Goal: Answer question/provide support

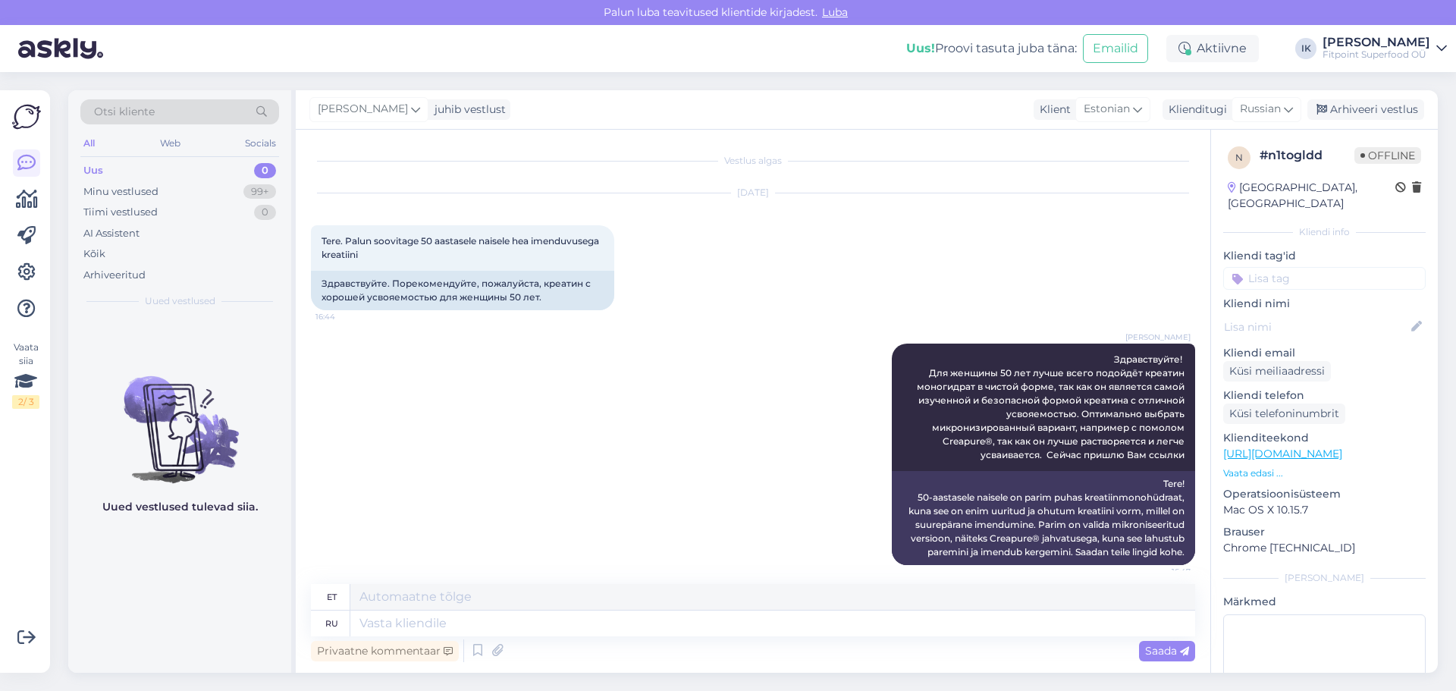
scroll to position [457, 0]
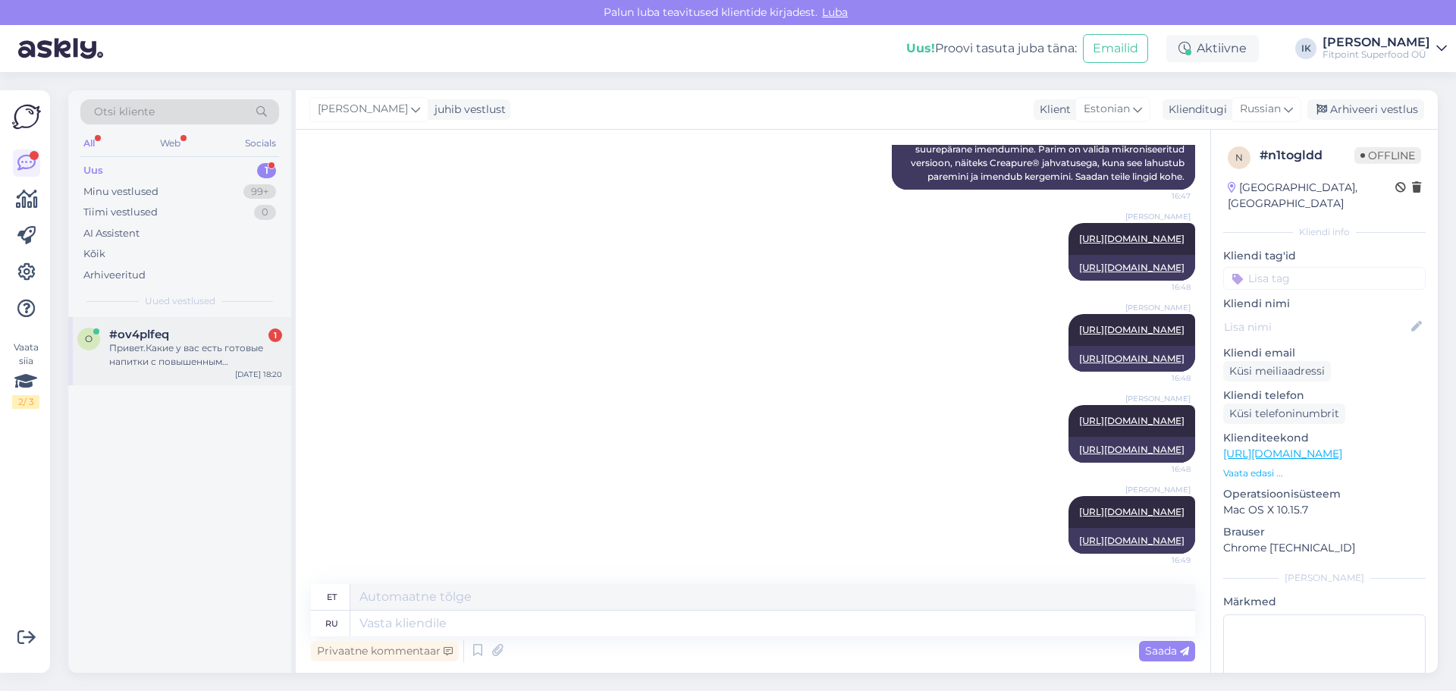
click at [209, 337] on div "#ov4plfeq 1" at bounding box center [195, 335] width 173 height 14
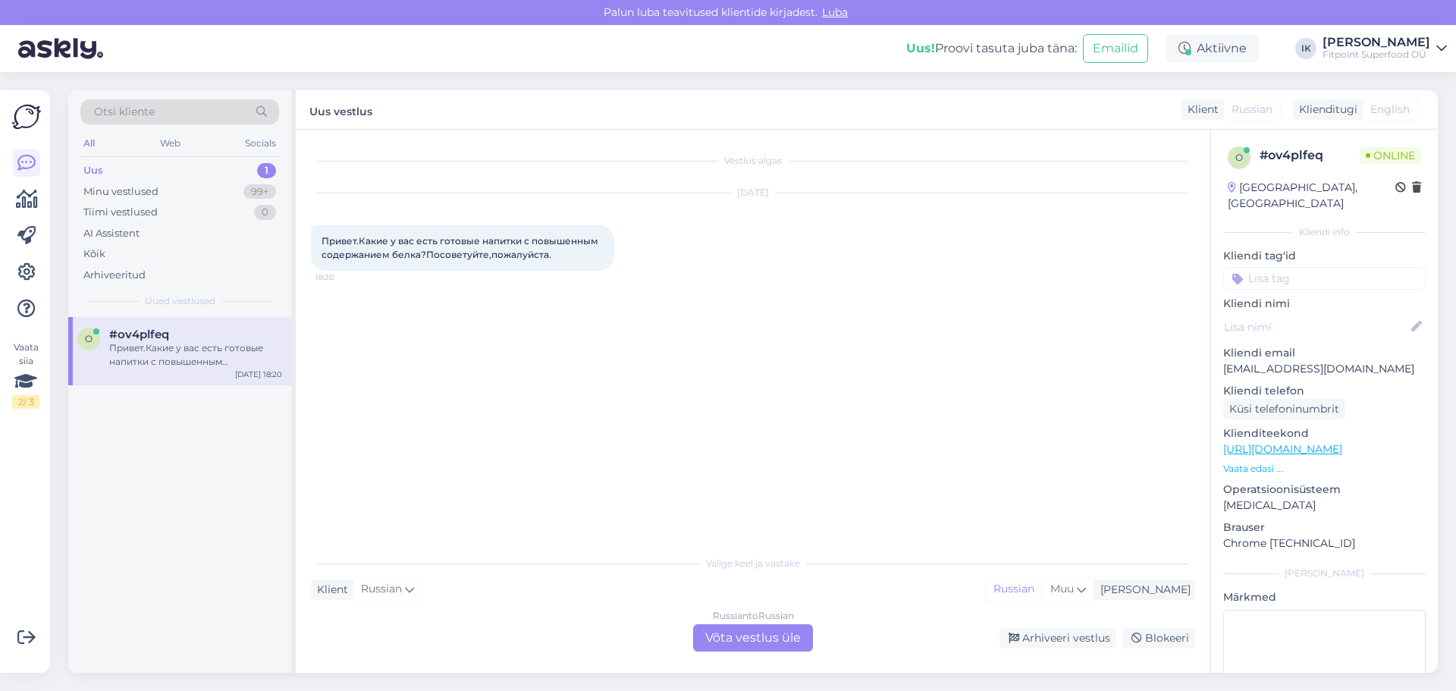
click at [754, 636] on div "Russian to Russian Võta vestlus üle" at bounding box center [753, 637] width 120 height 27
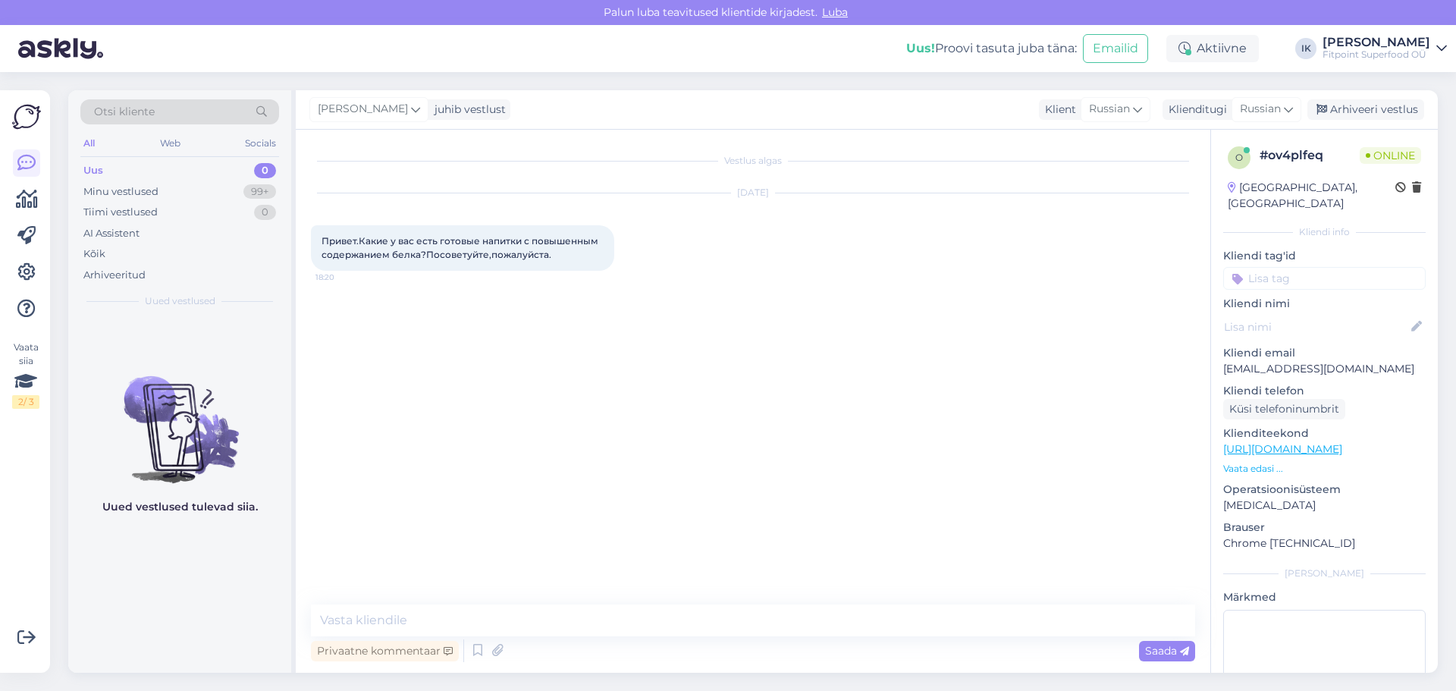
click at [1265, 442] on link "[URL][DOMAIN_NAME]" at bounding box center [1282, 449] width 119 height 14
click at [553, 608] on textarea at bounding box center [753, 620] width 884 height 32
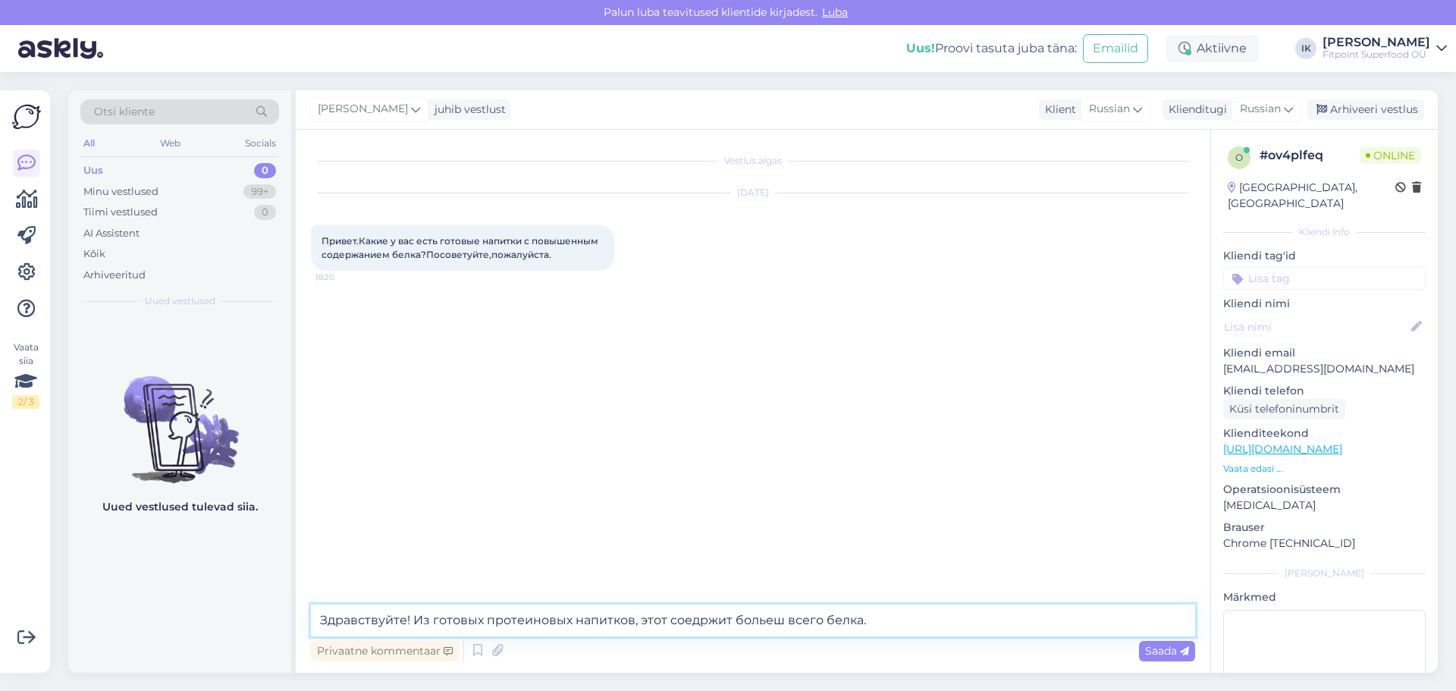
click at [695, 619] on textarea "Здравствуйте! Из готовых протеиновых напитков, этот соедржит больеш всего белка." at bounding box center [753, 620] width 884 height 32
type textarea "Здравствуйте! Из готовых протеиновых напитков, этот содержит больеш всего белка."
click at [1150, 643] on div "Saada" at bounding box center [1167, 651] width 56 height 20
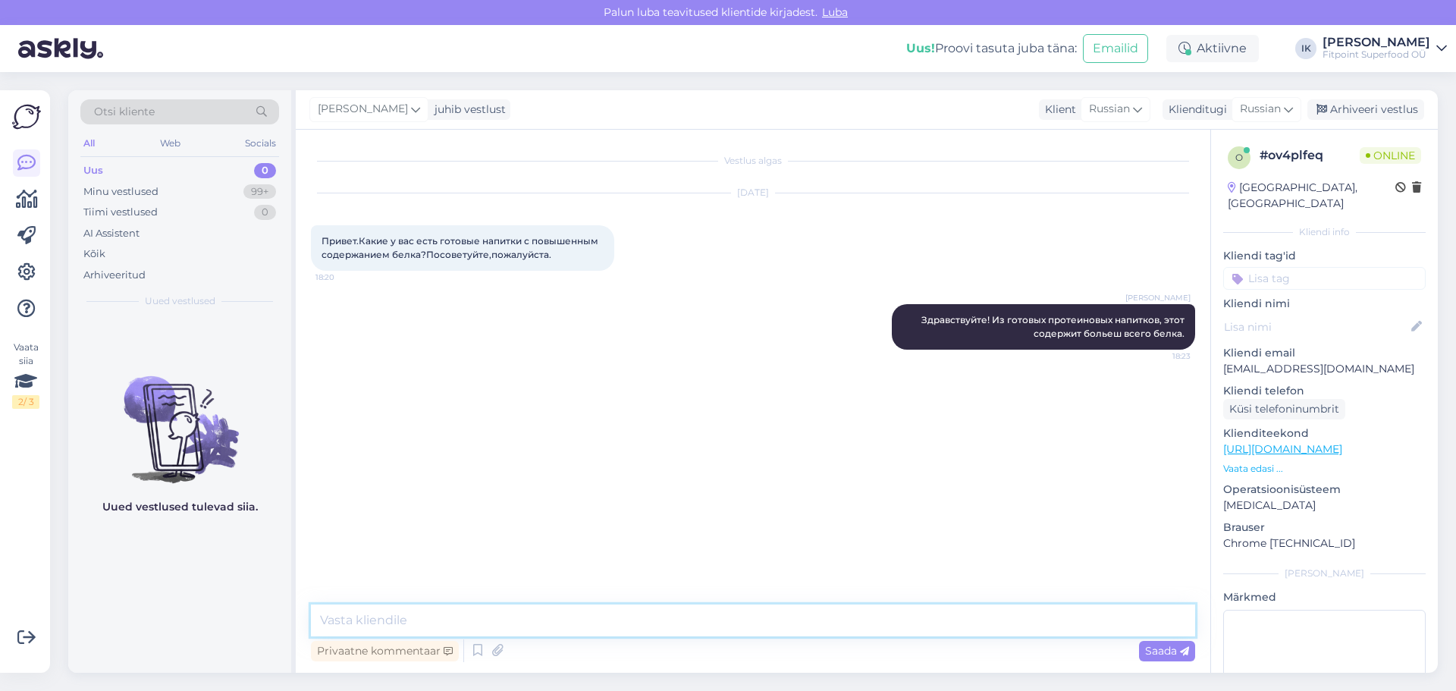
click at [1108, 623] on textarea at bounding box center [753, 620] width 884 height 32
paste textarea "[URL][DOMAIN_NAME]"
type textarea "[URL][DOMAIN_NAME]"
click at [1170, 652] on span "Saada" at bounding box center [1167, 651] width 44 height 14
